Goal: Information Seeking & Learning: Learn about a topic

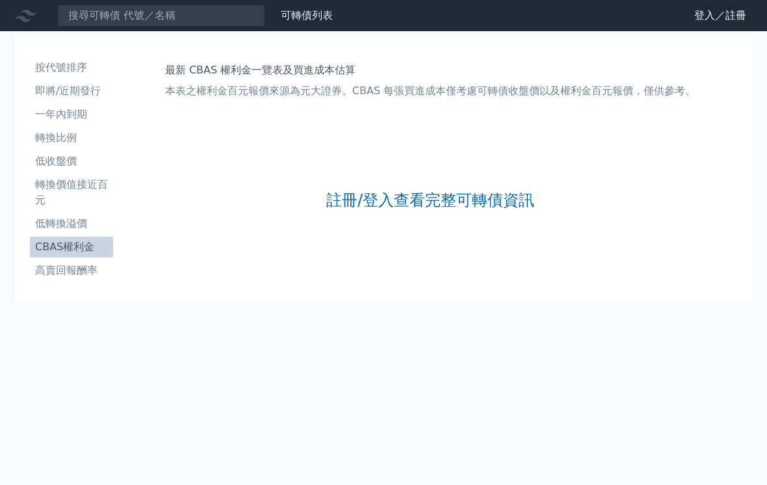
click at [410, 199] on link "註冊/登入查看完整可轉債資訊" at bounding box center [430, 200] width 208 height 21
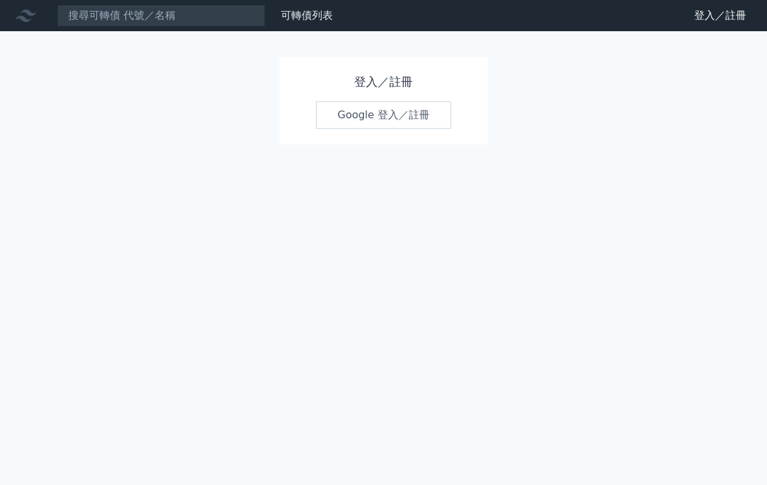
click at [762, 148] on div "可轉債列表 財務數據 可轉債列表 財務數據 登入／註冊 登入／註冊 登入／註冊 Google 登入／註冊" at bounding box center [383, 242] width 767 height 485
click at [405, 116] on link "Google 登入／註冊" at bounding box center [383, 114] width 135 height 27
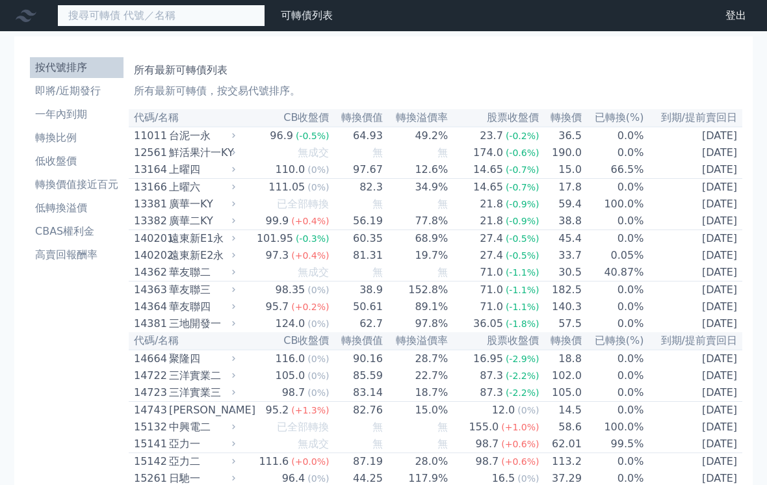
click at [160, 13] on input at bounding box center [161, 16] width 208 height 22
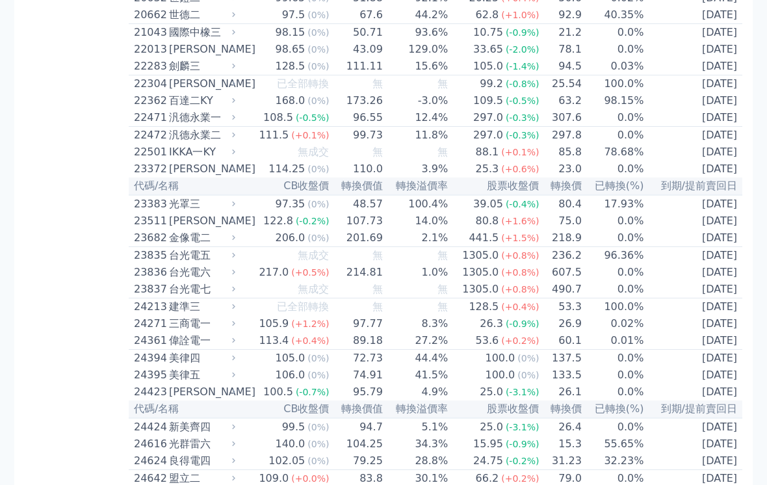
scroll to position [823, 0]
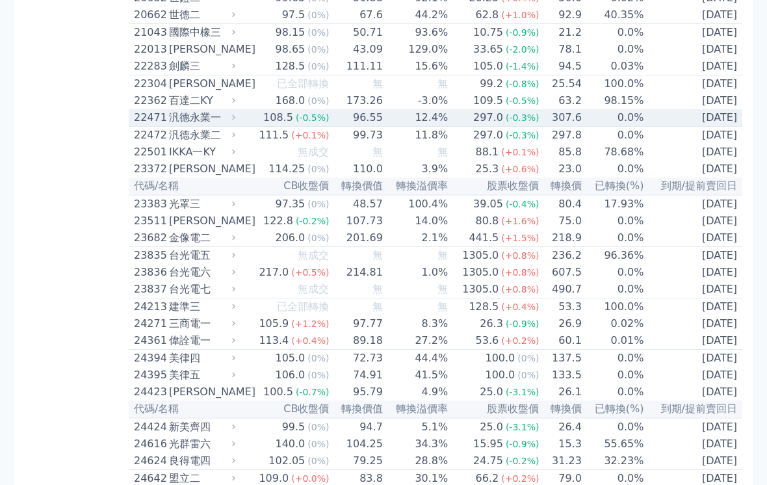
click at [188, 125] on div "汎德永業一" at bounding box center [201, 118] width 64 height 16
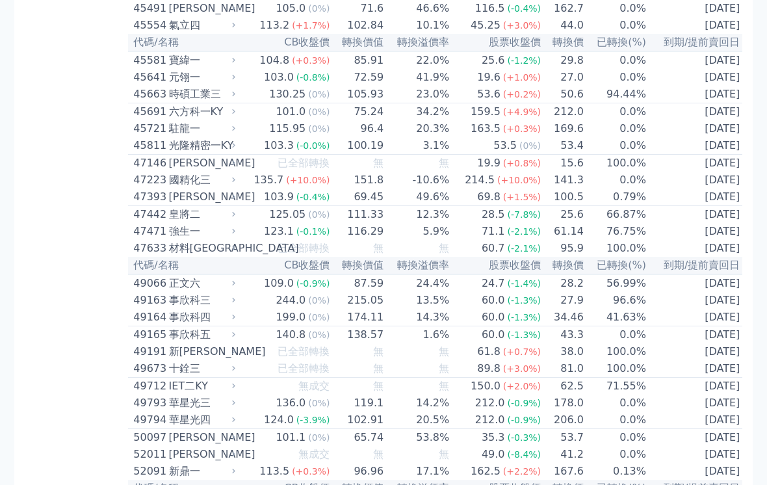
scroll to position [4084, 0]
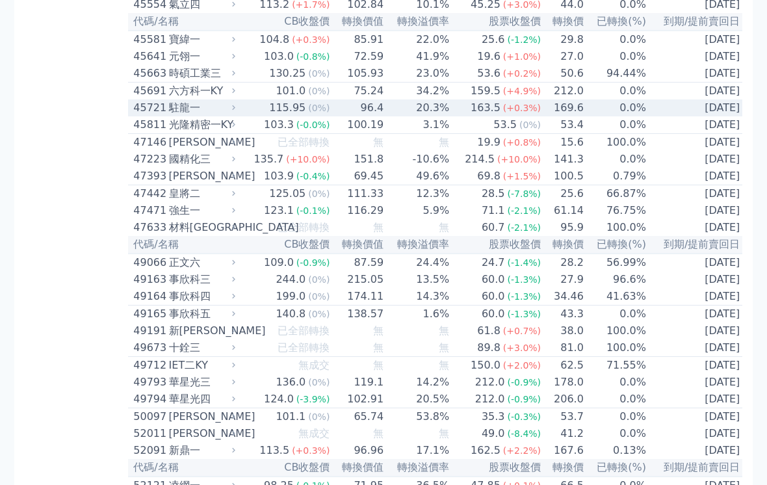
click at [158, 116] on div "45721" at bounding box center [149, 108] width 32 height 16
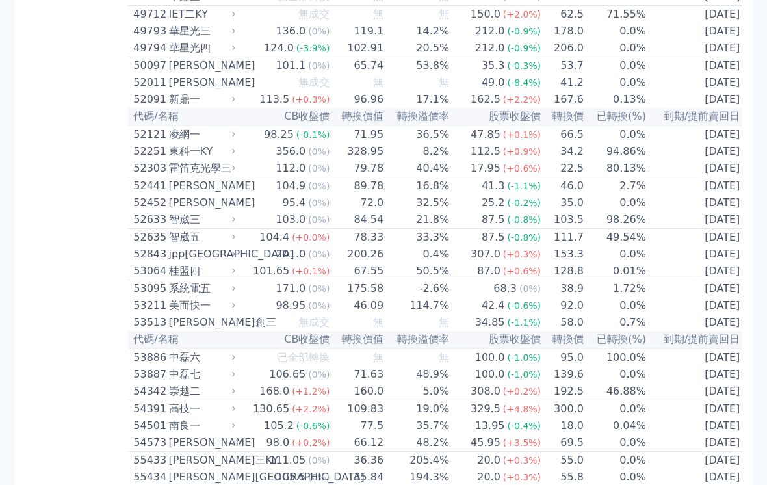
scroll to position [4859, 0]
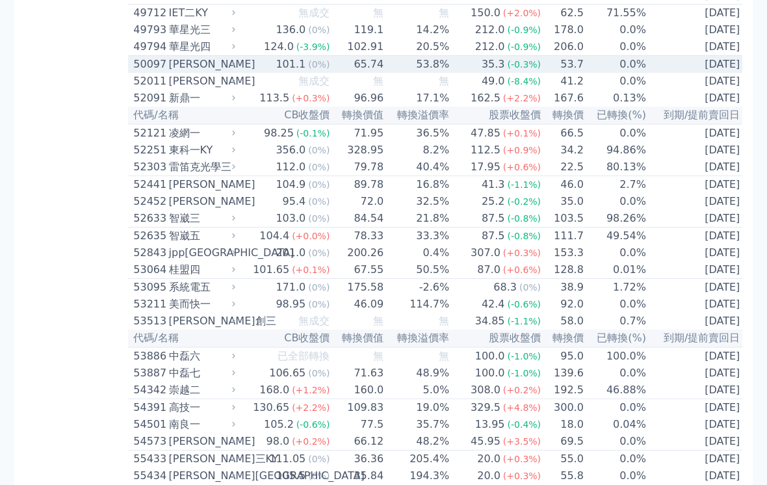
click at [154, 72] on div "50097" at bounding box center [149, 65] width 32 height 16
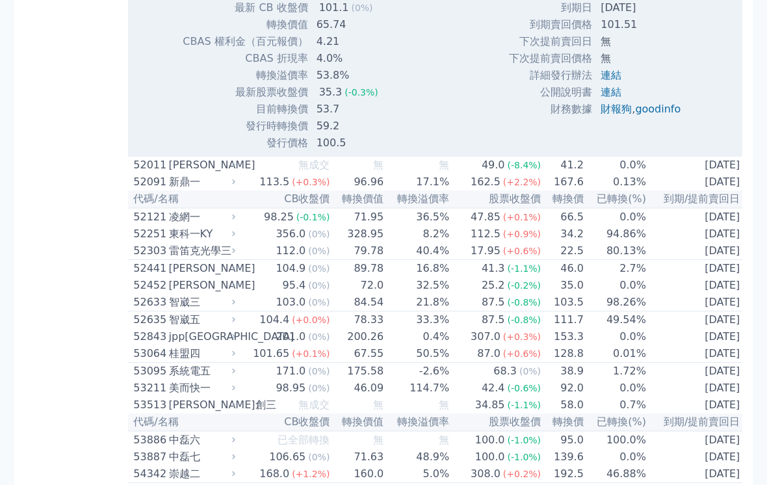
scroll to position [5218, 0]
